Goal: Task Accomplishment & Management: Manage account settings

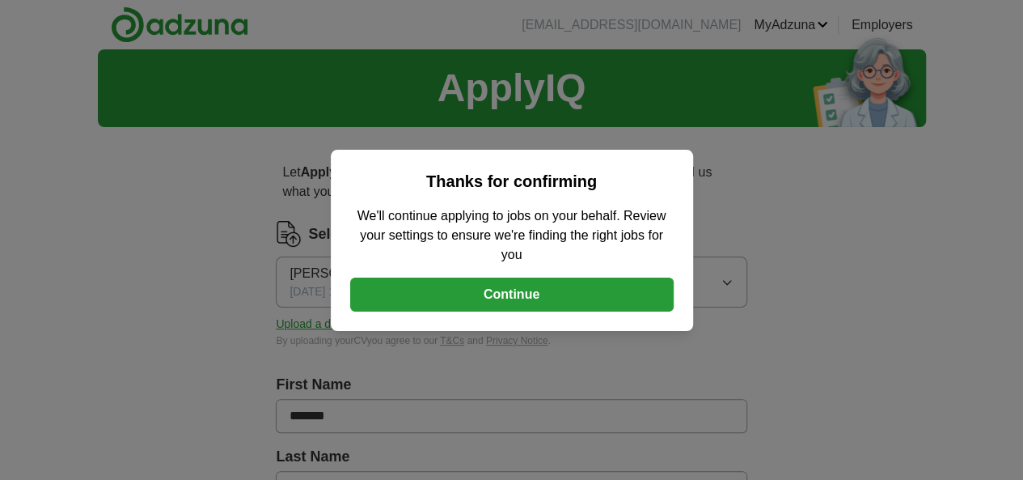
click at [560, 298] on button "Continue" at bounding box center [512, 294] width 324 height 34
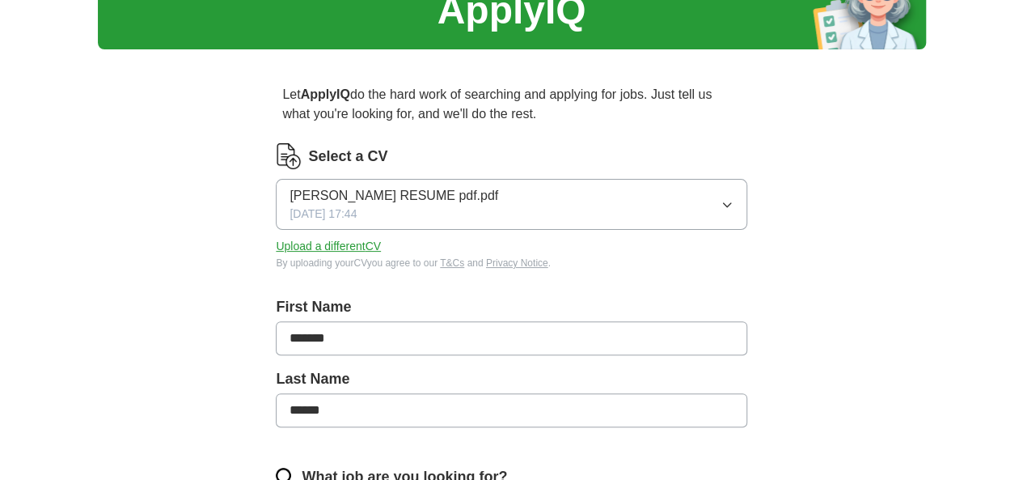
scroll to position [77, 0]
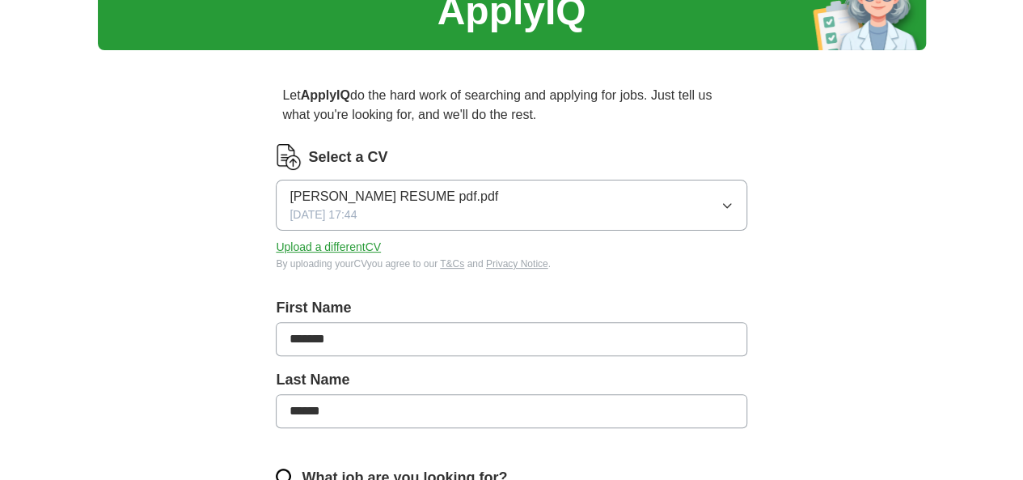
click at [381, 249] on button "Upload a different CV" at bounding box center [328, 247] width 105 height 17
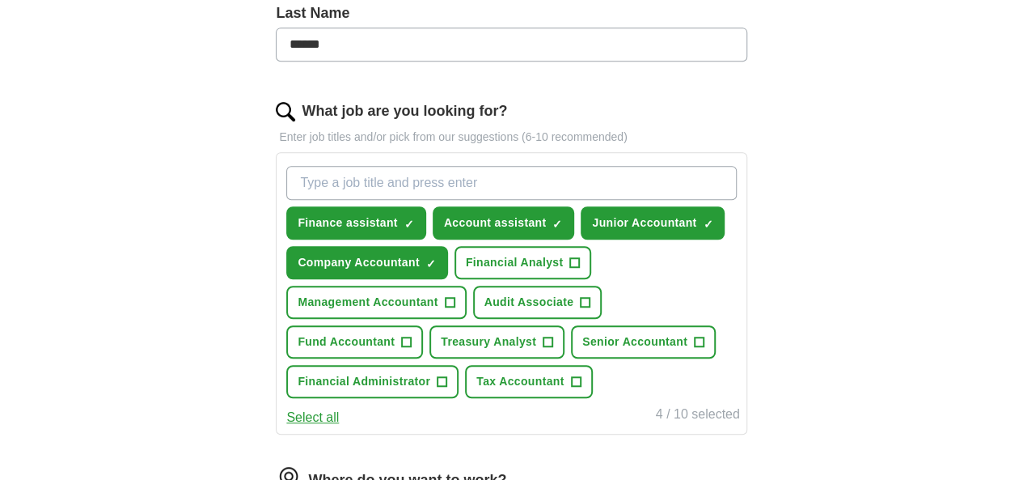
scroll to position [442, 0]
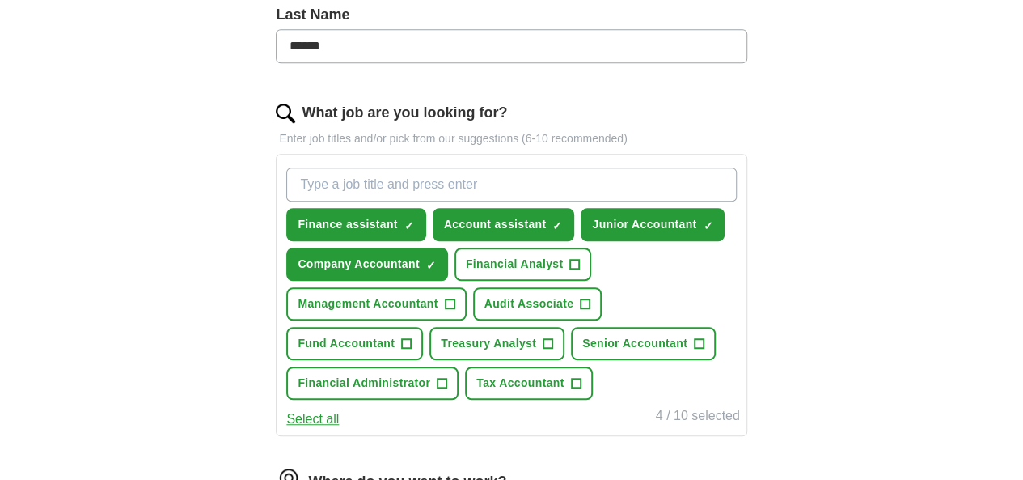
click at [570, 181] on input "What job are you looking for?" at bounding box center [511, 184] width 450 height 34
type input "customer care representative"
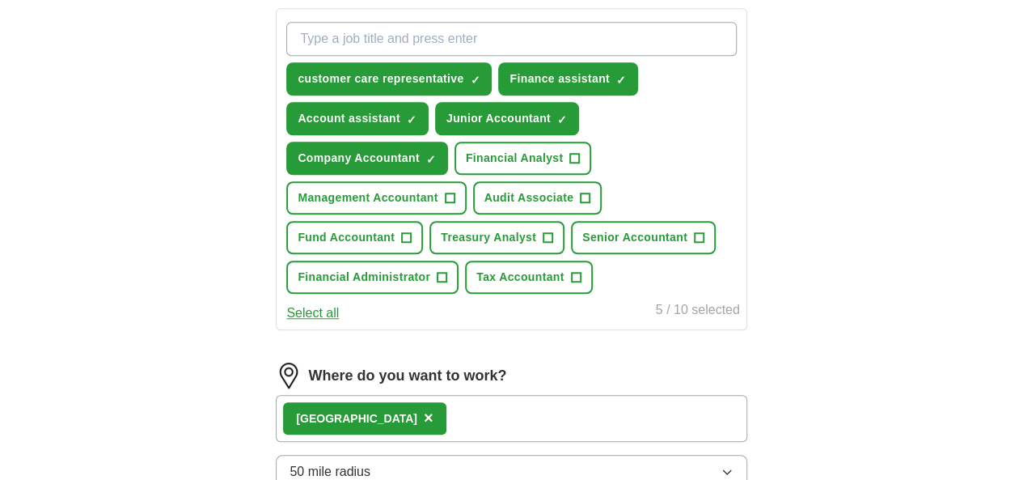
scroll to position [589, 0]
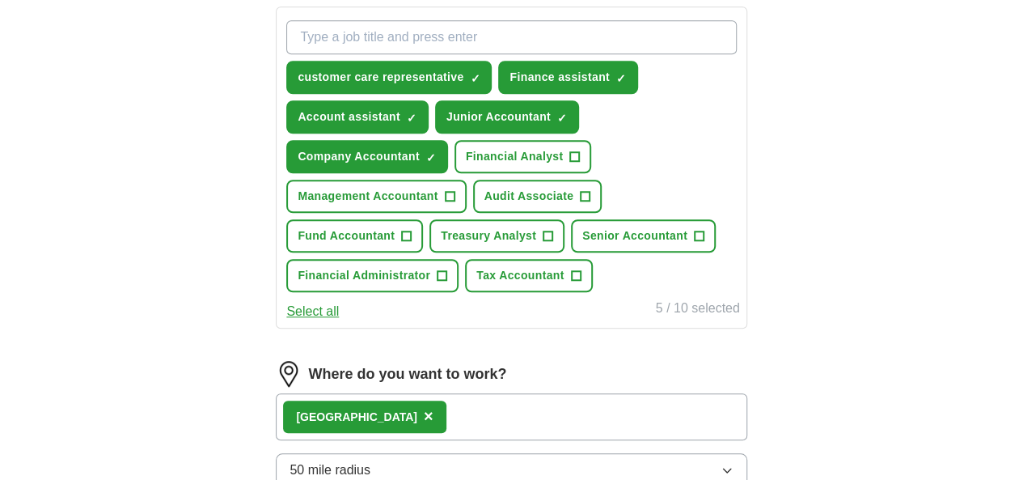
click at [339, 321] on button "Select all" at bounding box center [312, 311] width 53 height 19
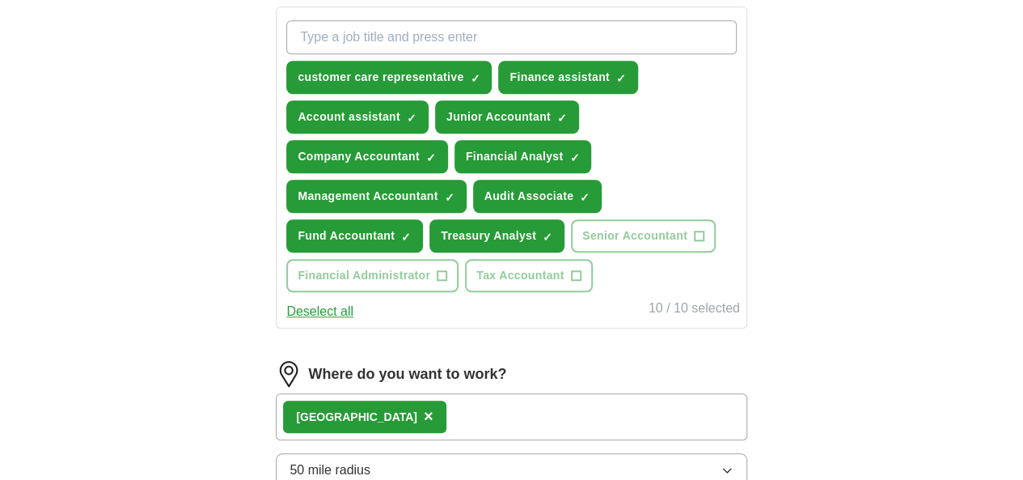
click at [353, 321] on button "Deselect all" at bounding box center [319, 311] width 67 height 19
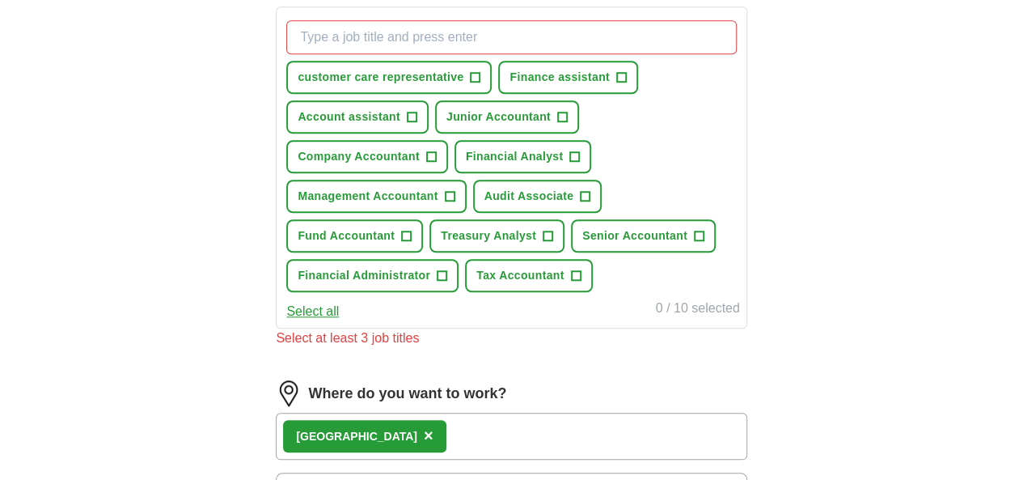
click at [339, 321] on button "Select all" at bounding box center [312, 311] width 53 height 19
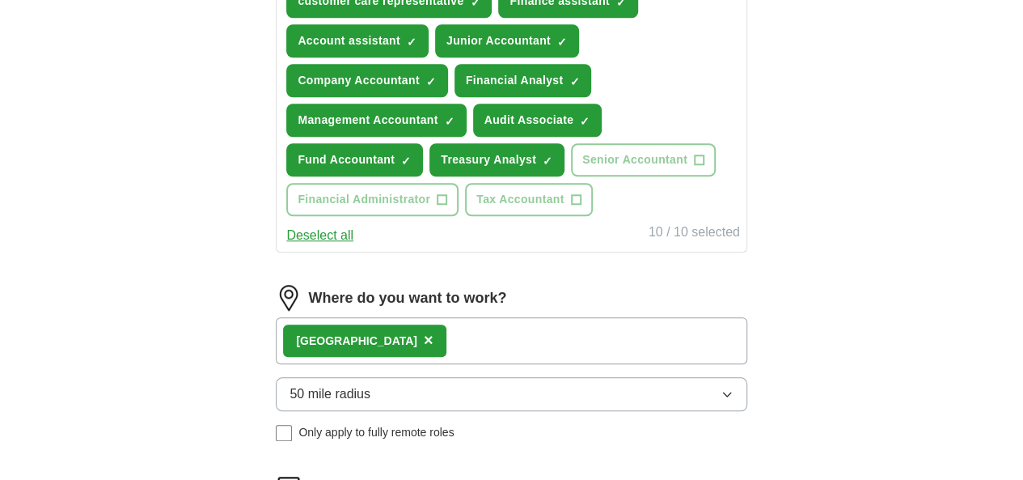
scroll to position [660, 0]
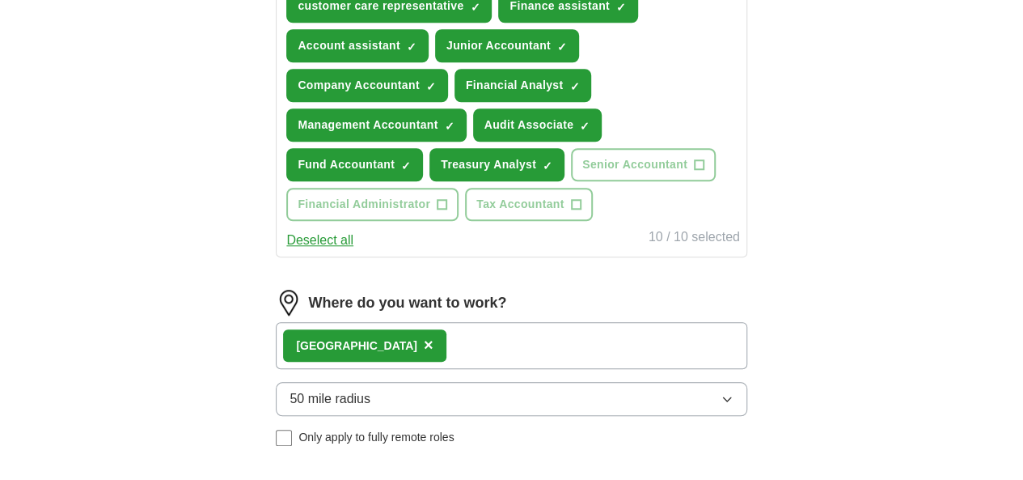
click at [510, 369] on div "Coventry ×" at bounding box center [511, 345] width 471 height 47
click at [539, 416] on button "50 mile radius" at bounding box center [511, 399] width 471 height 34
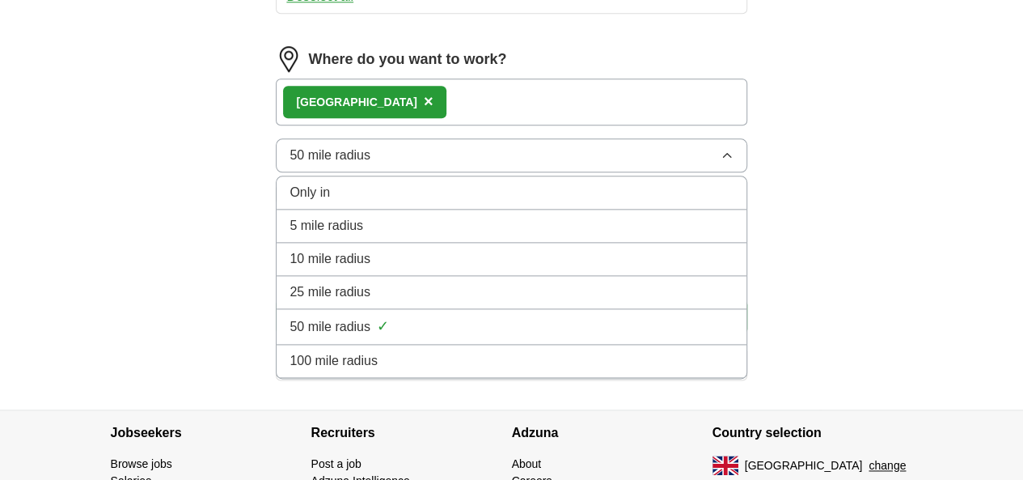
scroll to position [904, 0]
click at [508, 301] on div "25 mile radius" at bounding box center [511, 290] width 443 height 19
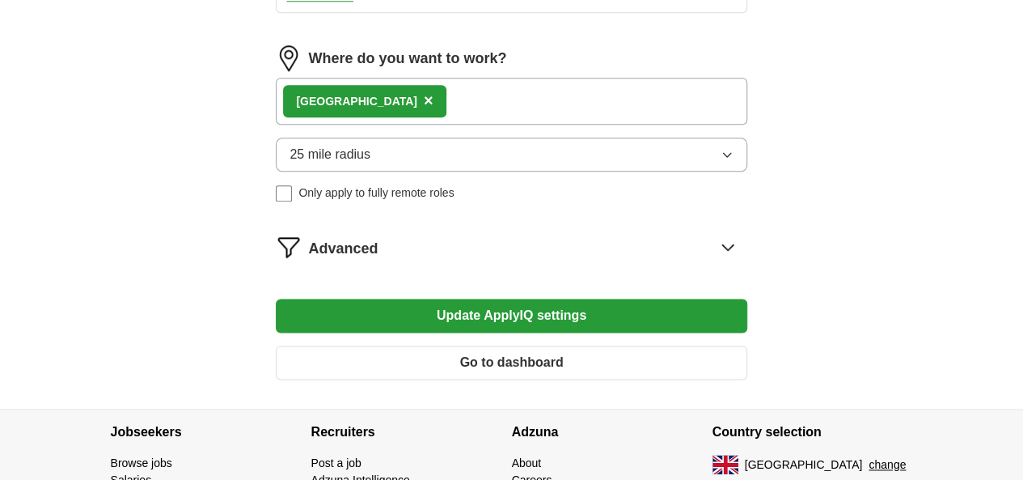
click at [552, 125] on div "Coventry ×" at bounding box center [511, 101] width 471 height 47
click at [448, 125] on div "Coventry ×" at bounding box center [511, 101] width 471 height 47
click at [424, 109] on span "×" at bounding box center [429, 100] width 10 height 18
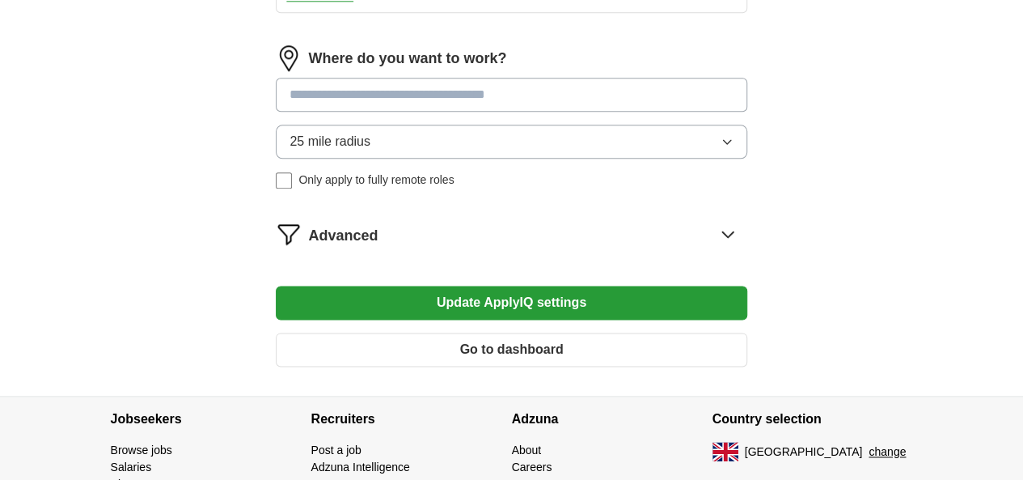
click at [393, 112] on input at bounding box center [511, 95] width 471 height 34
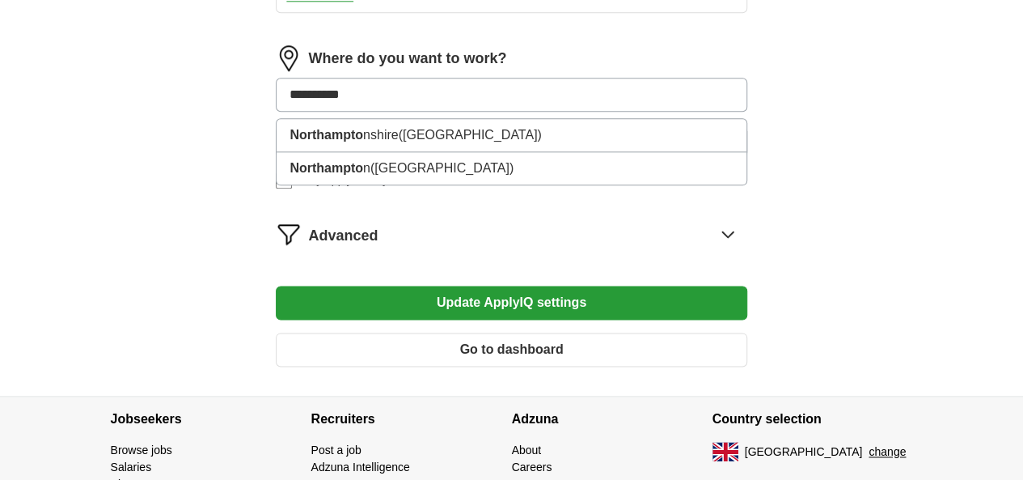
type input "**********"
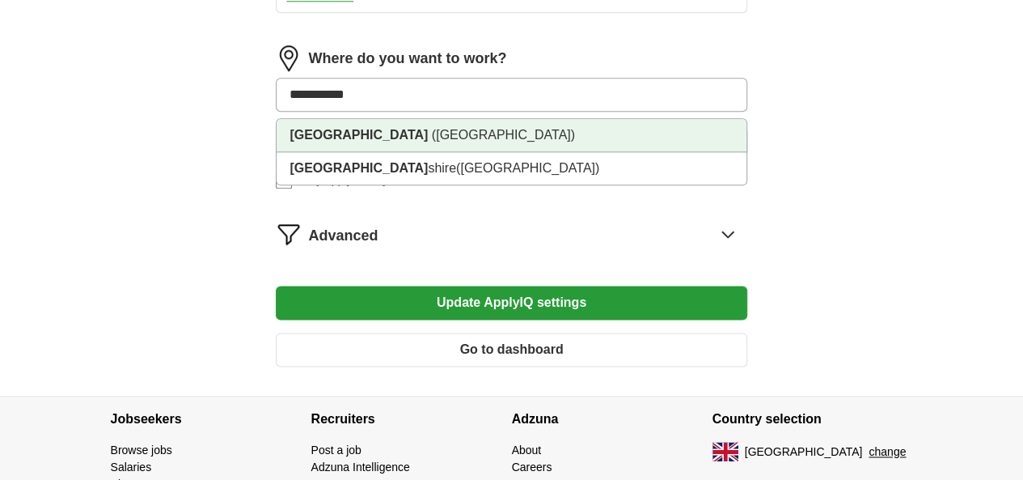
click at [388, 142] on strong "[GEOGRAPHIC_DATA]" at bounding box center [359, 135] width 138 height 14
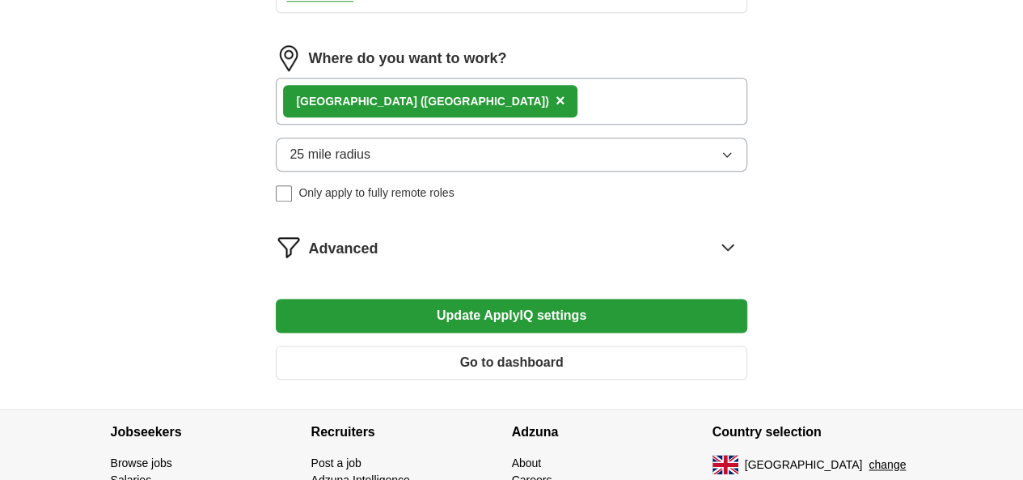
click at [596, 125] on div "[GEOGRAPHIC_DATA] ([GEOGRAPHIC_DATA]) ×" at bounding box center [511, 101] width 471 height 47
click at [565, 125] on div "[GEOGRAPHIC_DATA] ([GEOGRAPHIC_DATA]) ×" at bounding box center [511, 101] width 471 height 47
click at [715, 260] on icon at bounding box center [728, 247] width 26 height 26
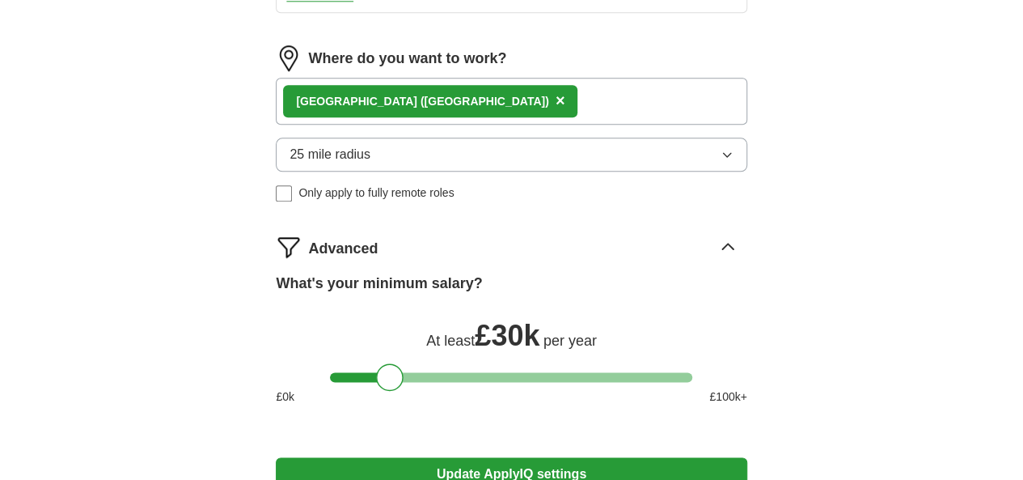
click at [722, 249] on icon at bounding box center [727, 246] width 11 height 6
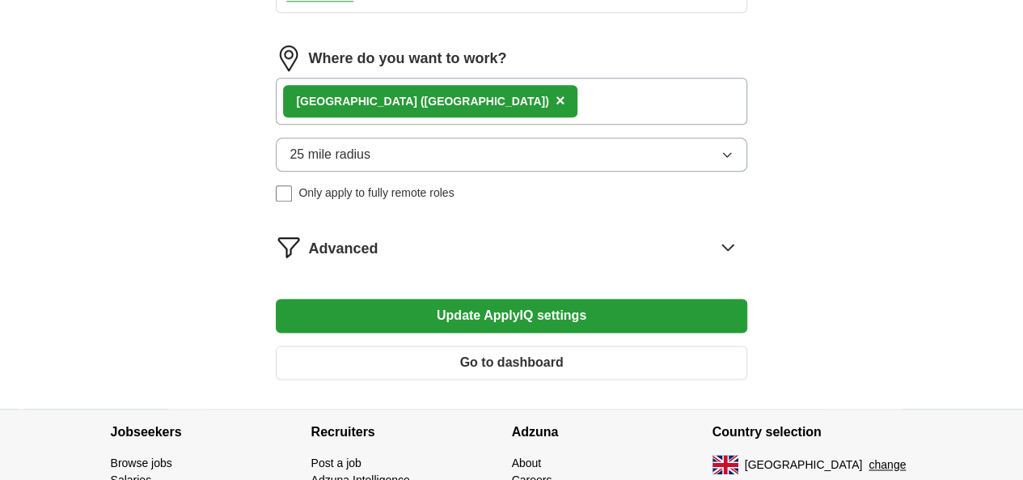
click at [715, 260] on icon at bounding box center [728, 247] width 26 height 26
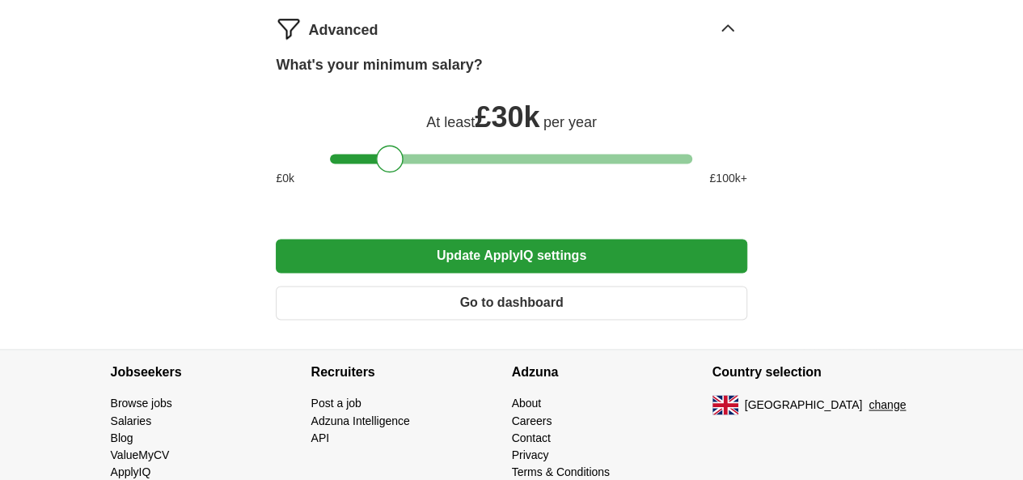
scroll to position [1126, 0]
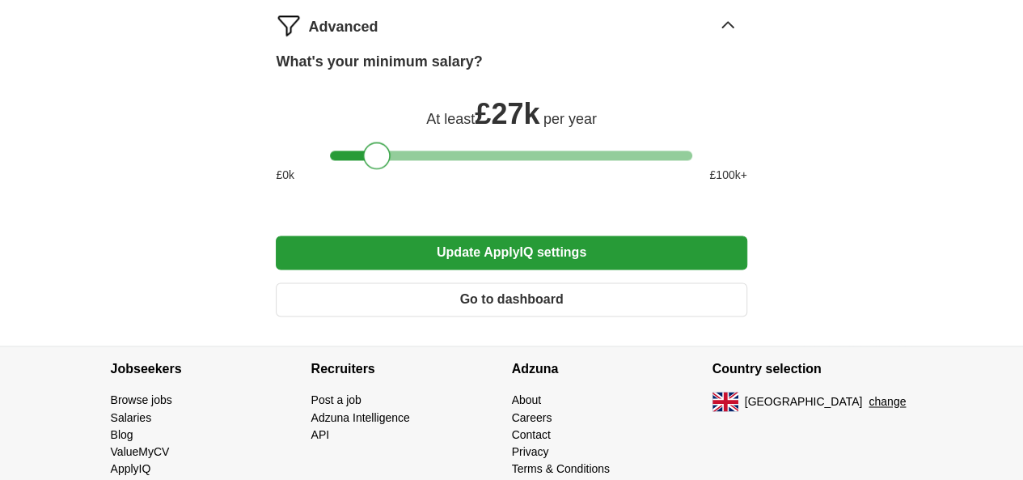
drag, startPoint x: 379, startPoint y: 187, endPoint x: 368, endPoint y: 188, distance: 11.4
click at [368, 169] on div at bounding box center [377, 156] width 28 height 28
click at [481, 269] on button "Update ApplyIQ settings" at bounding box center [511, 252] width 471 height 34
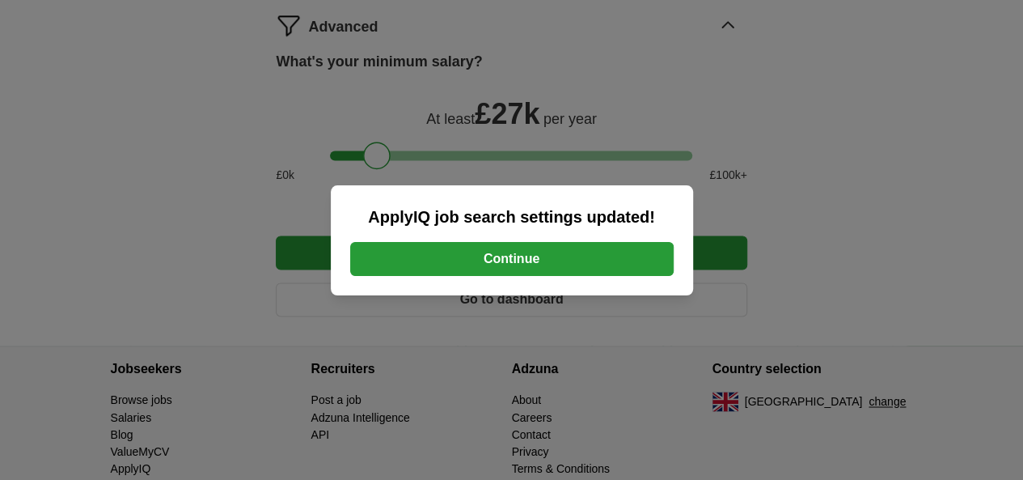
click at [481, 258] on button "Continue" at bounding box center [512, 259] width 324 height 34
